Goal: Check status: Check status

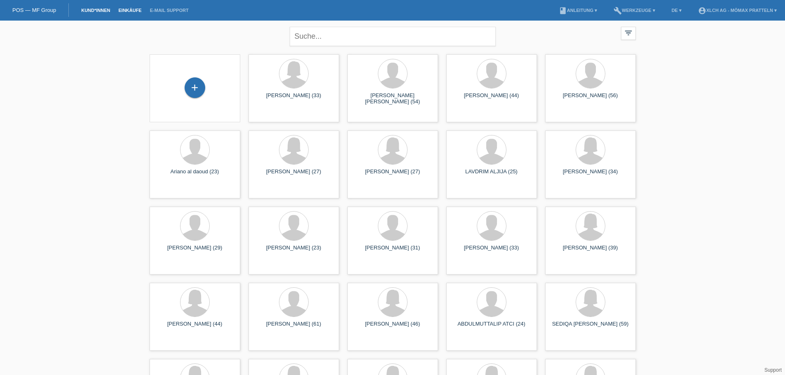
click at [129, 11] on link "Einkäufe" at bounding box center [129, 10] width 31 height 5
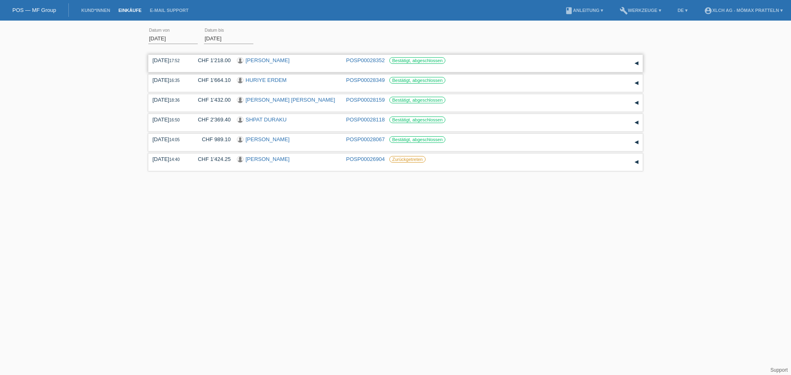
click at [251, 61] on link "[PERSON_NAME]" at bounding box center [268, 60] width 44 height 6
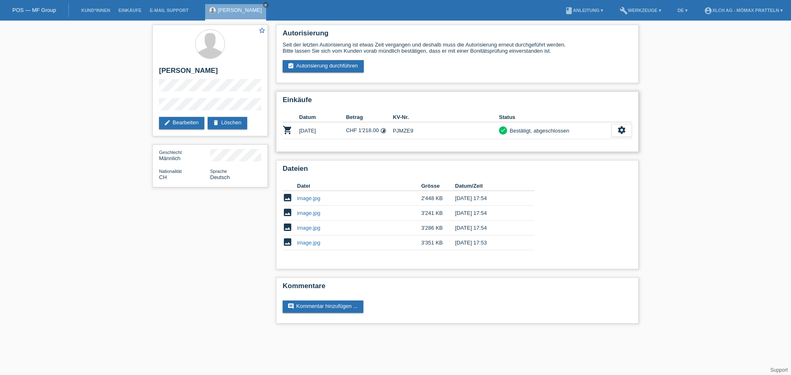
click at [401, 133] on td "PJMZE9" at bounding box center [446, 130] width 106 height 17
copy td "PJMZE9"
